Goal: Use online tool/utility: Use online tool/utility

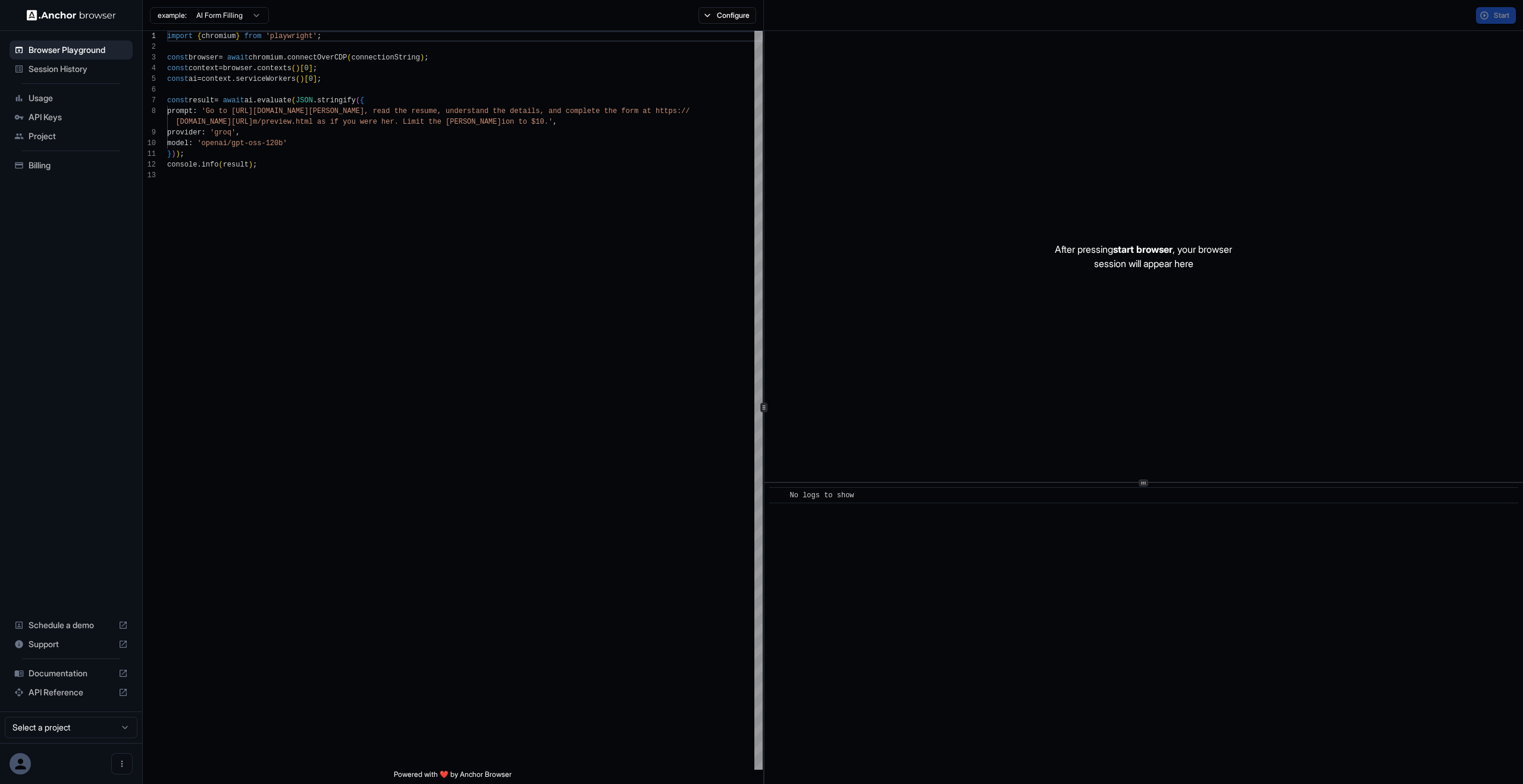
click at [986, 212] on div "After pressing start browser , your browser session will appear here" at bounding box center [1144, 256] width 759 height 451
click at [306, 131] on div "import { chromium } from 'playwright' ; const browser = await chromium . connec…" at bounding box center [464, 470] width 596 height 878
click at [5, 76] on ul "Browser Playground Session History Usage API Keys Project Billing" at bounding box center [72, 107] width 133 height 144
click at [433, 323] on div "import { chromium } from 'playwright' ; const browser = await chromium . connec…" at bounding box center [464, 470] width 596 height 878
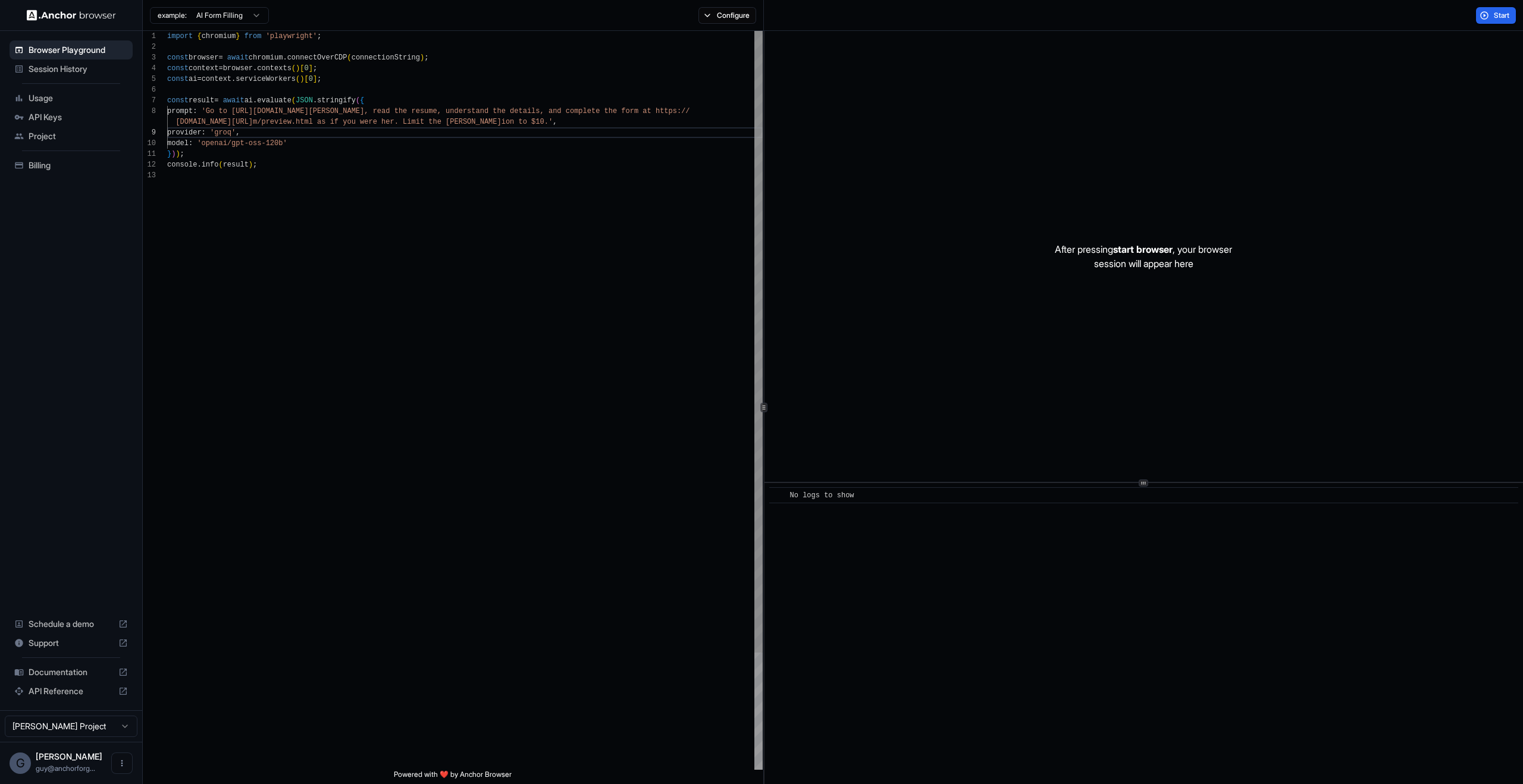
scroll to position [32, 0]
click at [864, 371] on div "After pressing start browser , your browser session will appear here" at bounding box center [1144, 256] width 759 height 451
click at [705, 23] on button "Configure" at bounding box center [727, 15] width 58 height 17
drag, startPoint x: 866, startPoint y: 99, endPoint x: 785, endPoint y: 116, distance: 82.8
click at [786, 120] on div "Block ads and cookie banners CAPTCHA solver Proxy 🇺🇸 US Browser Profile Select …" at bounding box center [812, 83] width 208 height 92
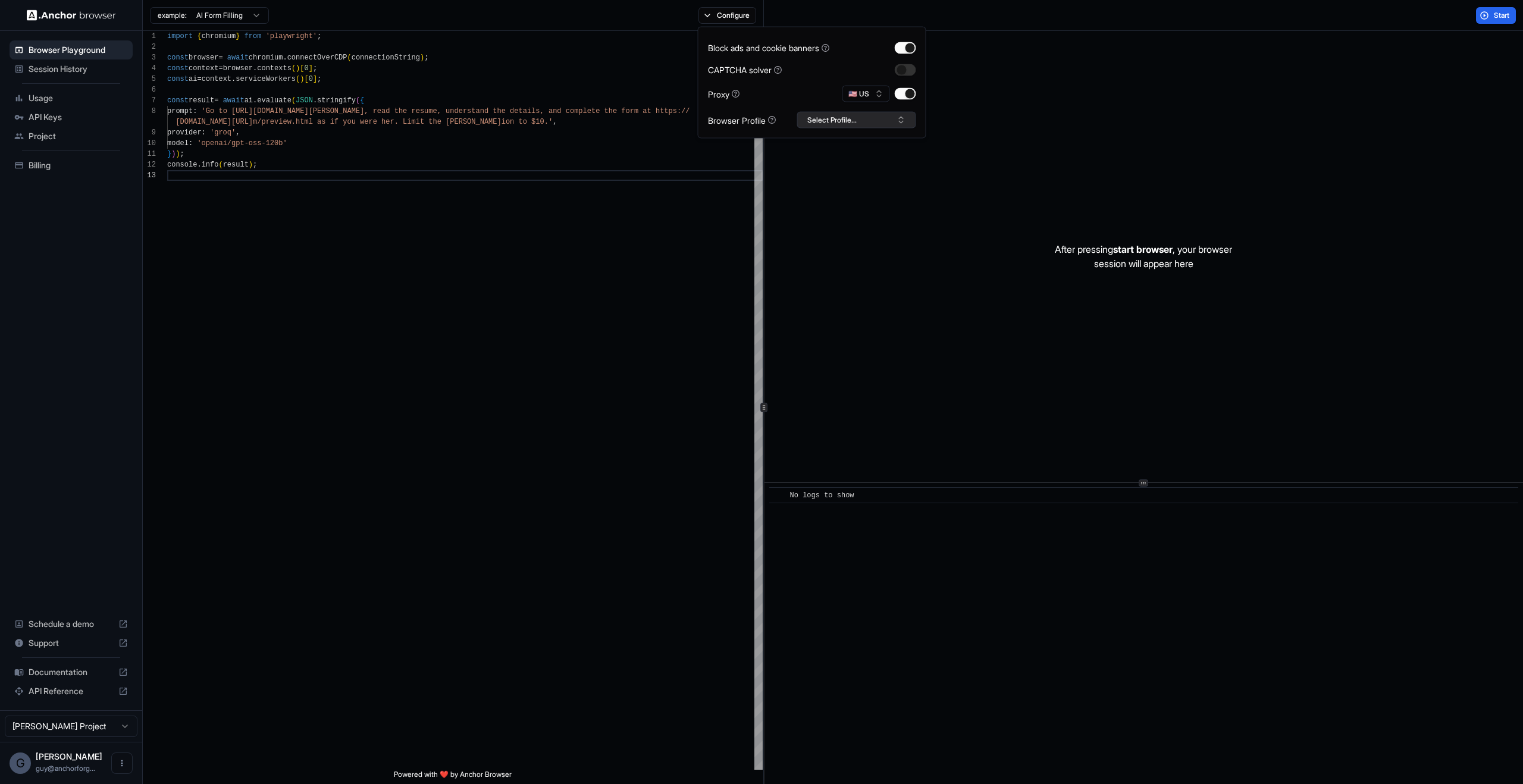
click at [800, 113] on button "Select Profile..." at bounding box center [857, 120] width 119 height 17
click at [813, 113] on button "Select Profile..." at bounding box center [857, 120] width 119 height 17
click at [1110, 158] on div "After pressing start browser , your browser session will appear here" at bounding box center [1144, 256] width 759 height 451
click at [1490, 19] on button "Start" at bounding box center [1495, 15] width 40 height 17
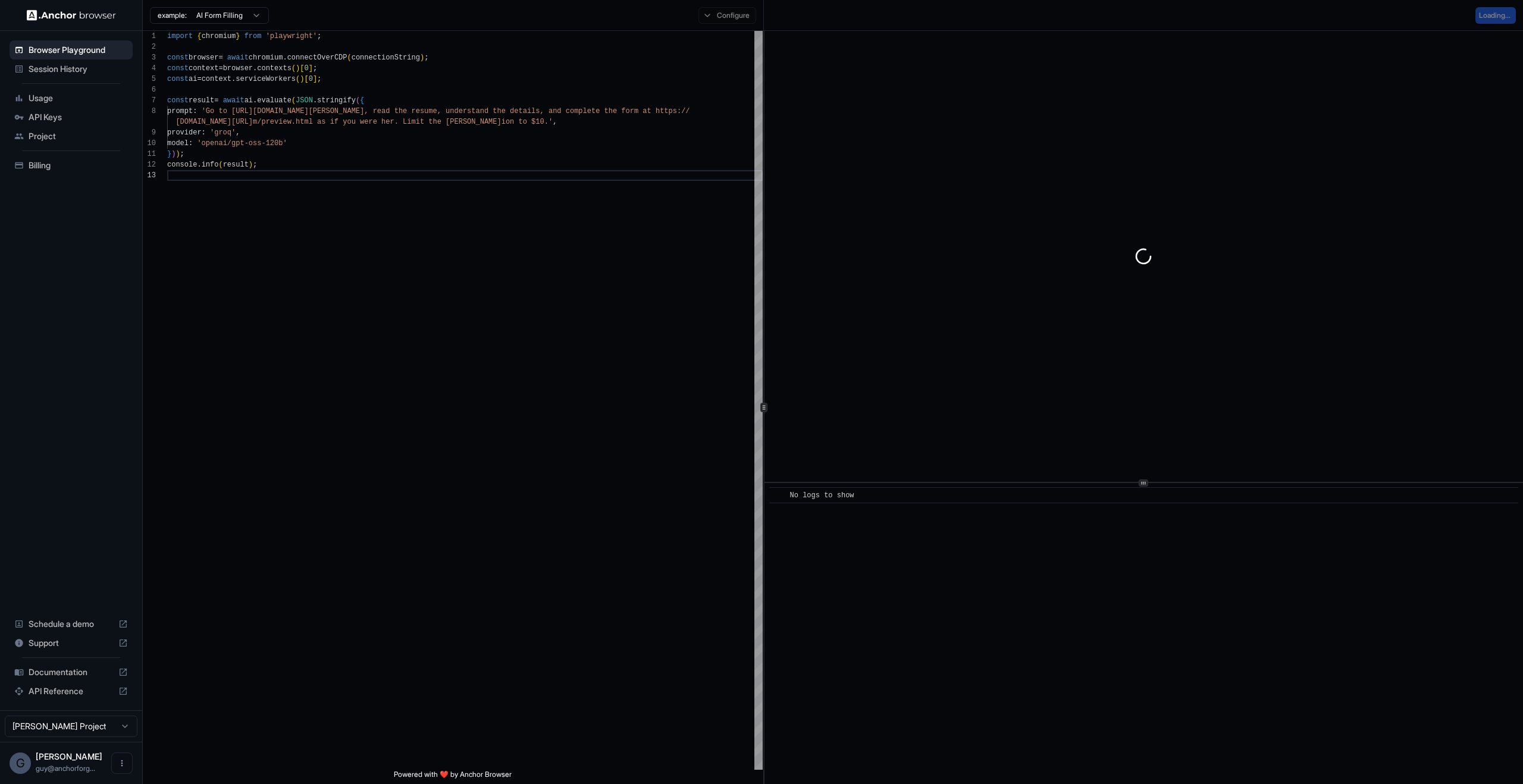
drag, startPoint x: 1194, startPoint y: 275, endPoint x: 1173, endPoint y: 273, distance: 21.1
click at [1194, 276] on div at bounding box center [1144, 256] width 759 height 451
click at [461, 134] on div "import { chromium } from 'playwright' ; const browser = await chromium . connec…" at bounding box center [464, 470] width 596 height 878
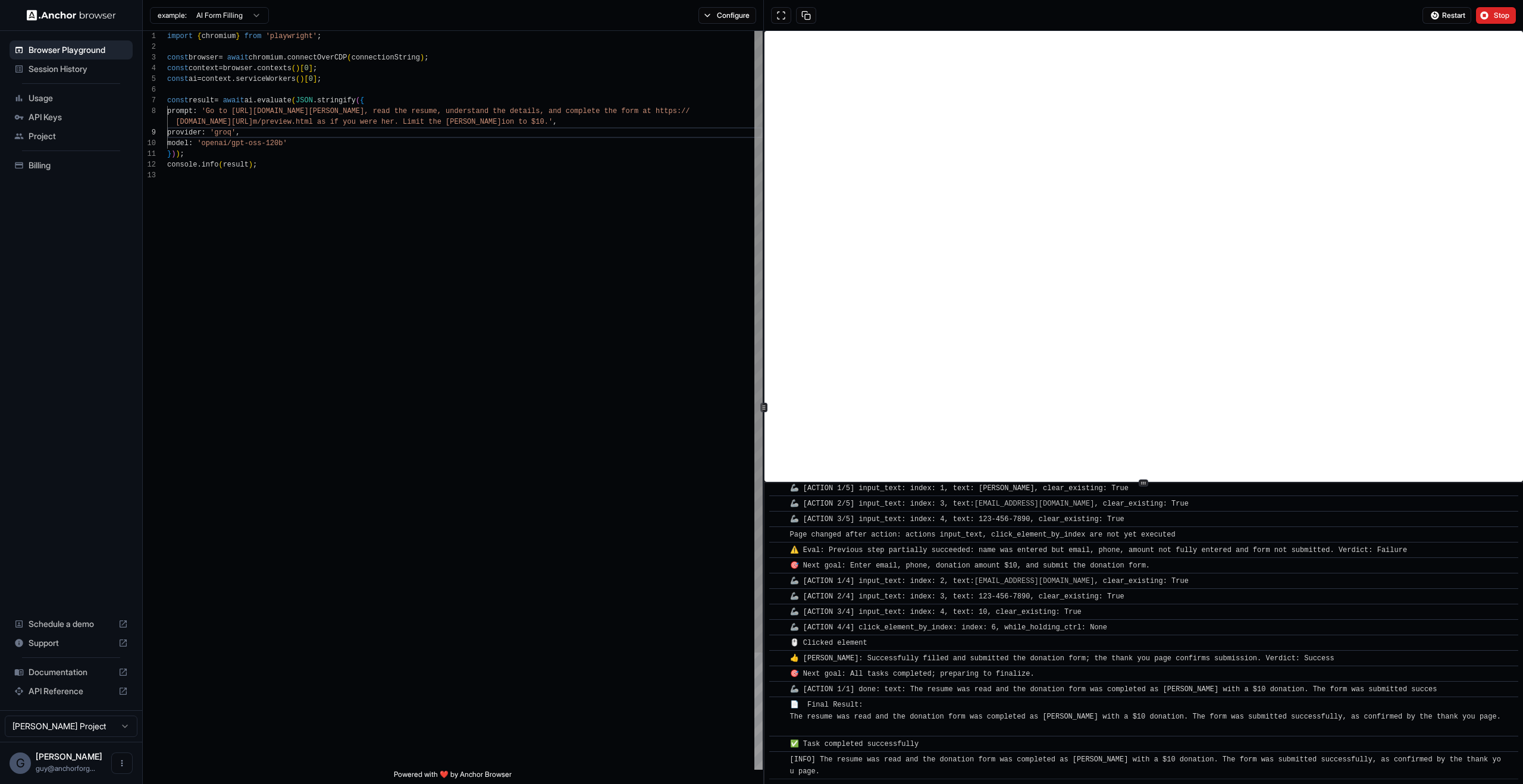
scroll to position [522, 0]
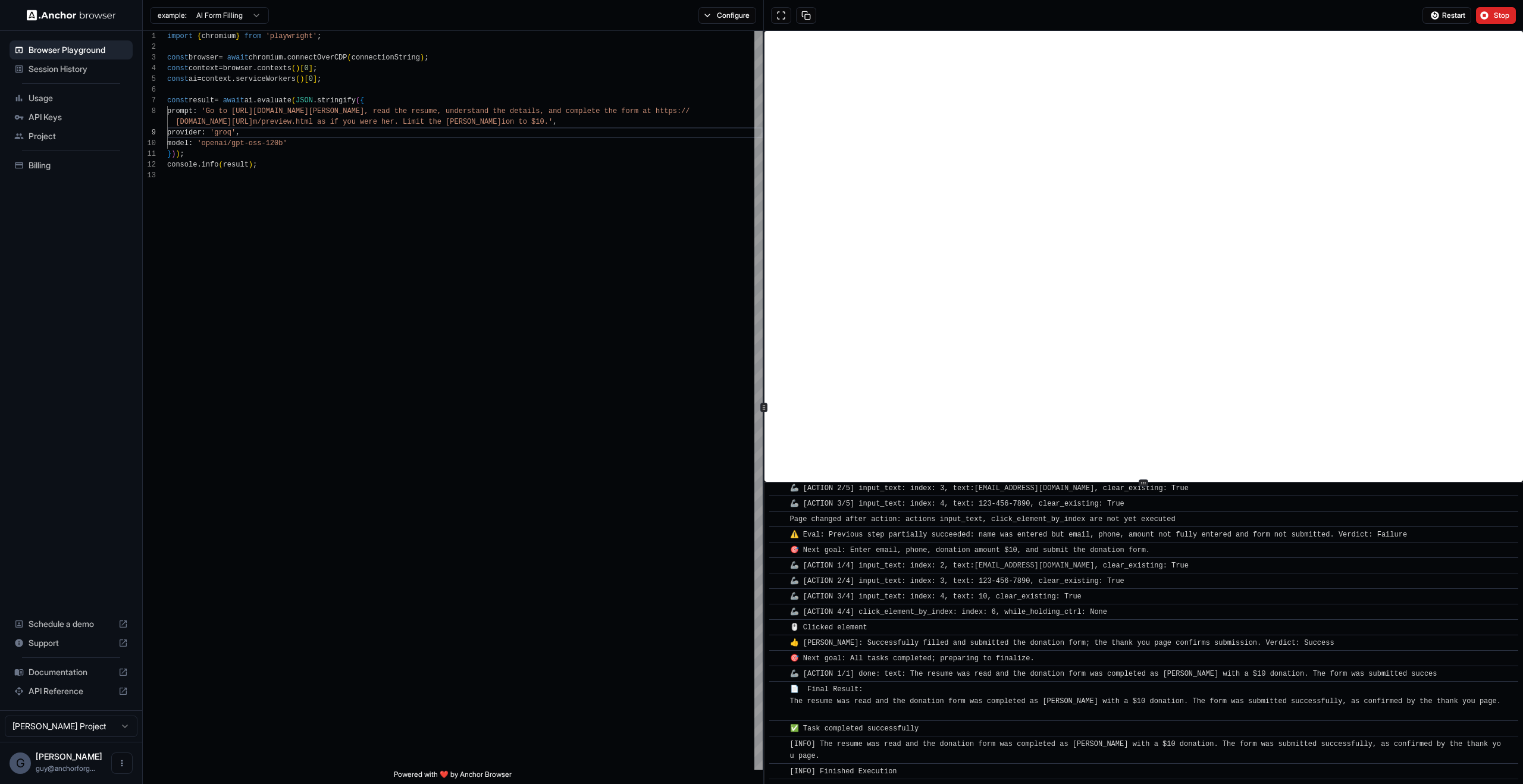
click at [1086, 599] on div "🦾 [ACTION 3/4] input_text: index: 4, text: 10, clear_existing: True" at bounding box center [938, 596] width 296 height 12
click at [1512, 9] on button "Stop" at bounding box center [1495, 15] width 40 height 17
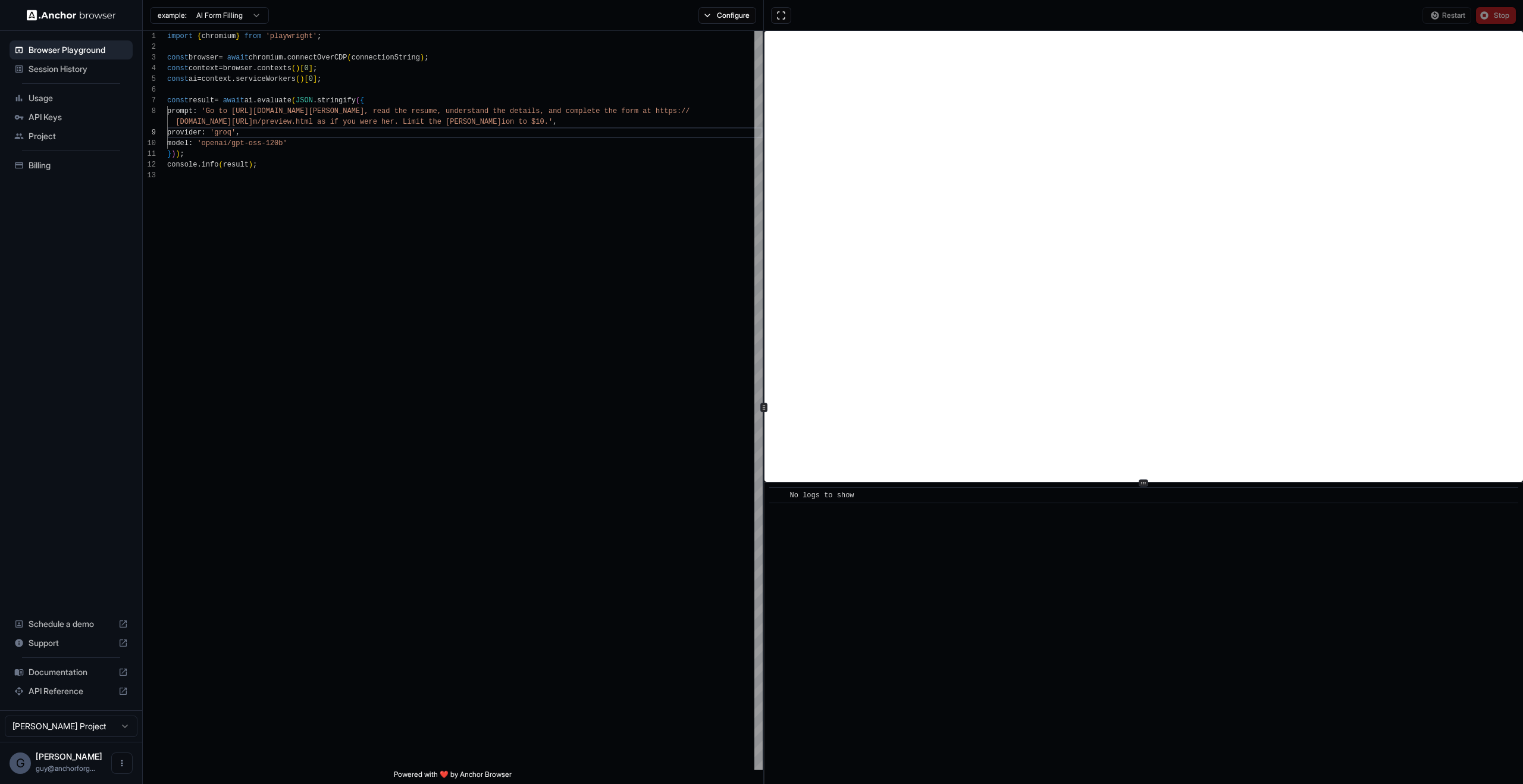
scroll to position [0, 0]
click at [485, 195] on div "import { chromium } from 'playwright' ; const browser = await chromium . connec…" at bounding box center [464, 470] width 596 height 878
click at [706, 17] on button "Configure" at bounding box center [727, 15] width 58 height 17
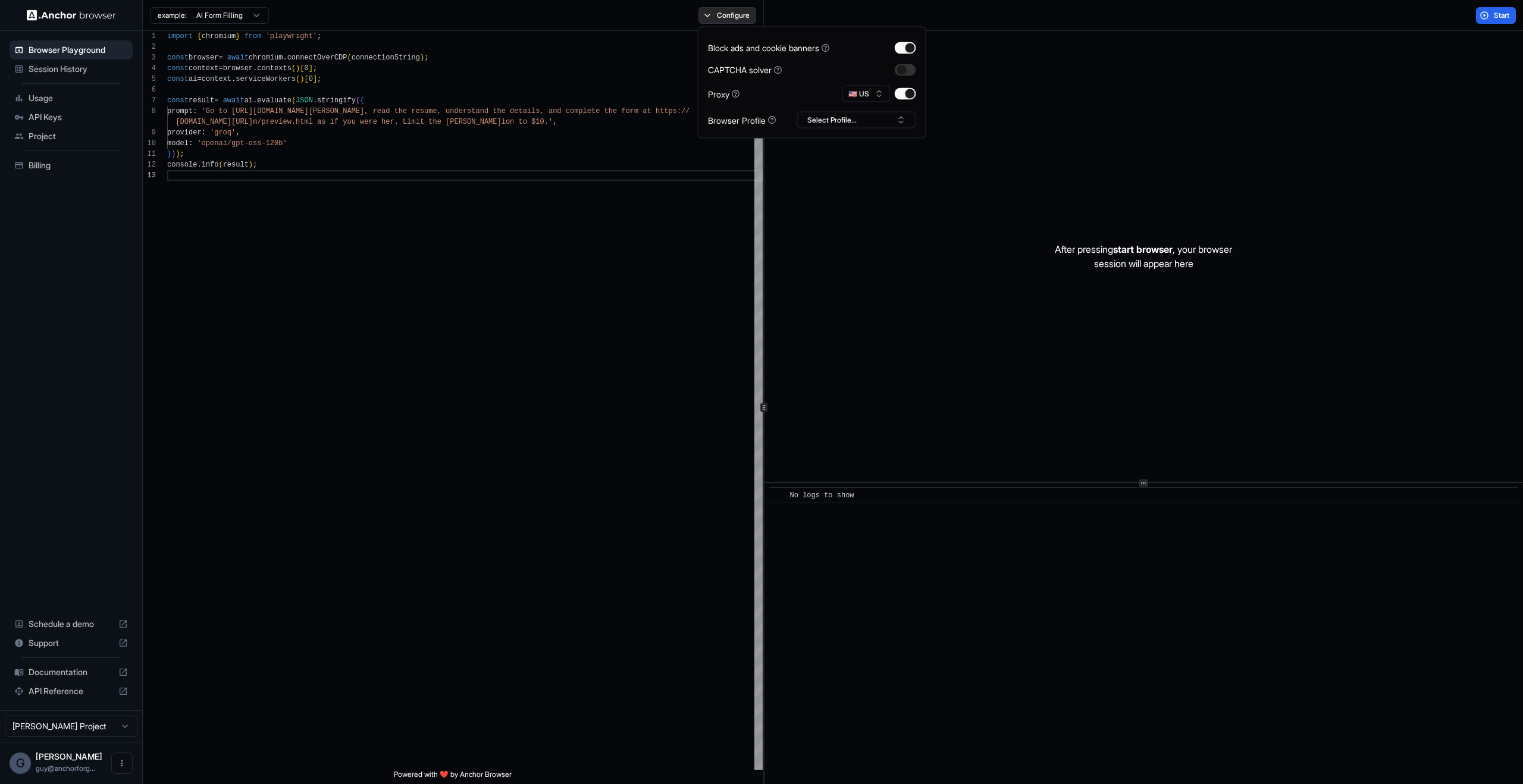
click at [706, 17] on button "Configure" at bounding box center [727, 15] width 58 height 17
type textarea "**********"
click at [452, 83] on div "import { chromium } from 'playwright' ; const browser = await chromium . connec…" at bounding box center [464, 470] width 596 height 878
